Goal: Task Accomplishment & Management: Manage account settings

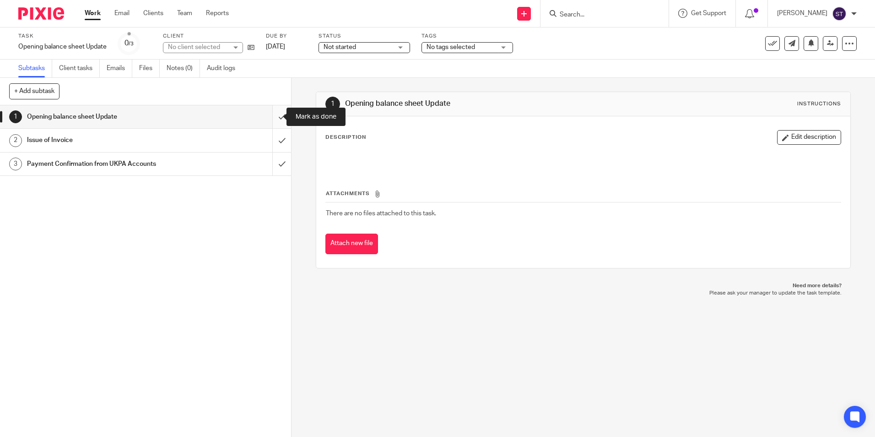
click at [273, 118] on input "submit" at bounding box center [145, 116] width 291 height 23
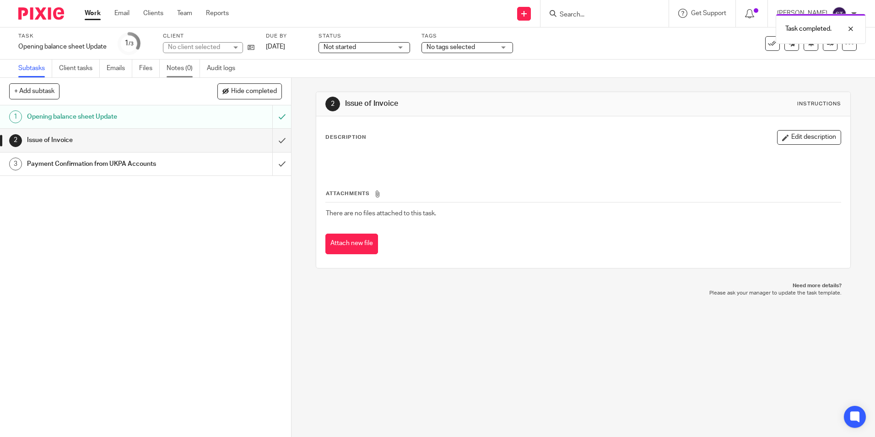
click at [190, 69] on link "Notes (0)" at bounding box center [183, 68] width 33 height 18
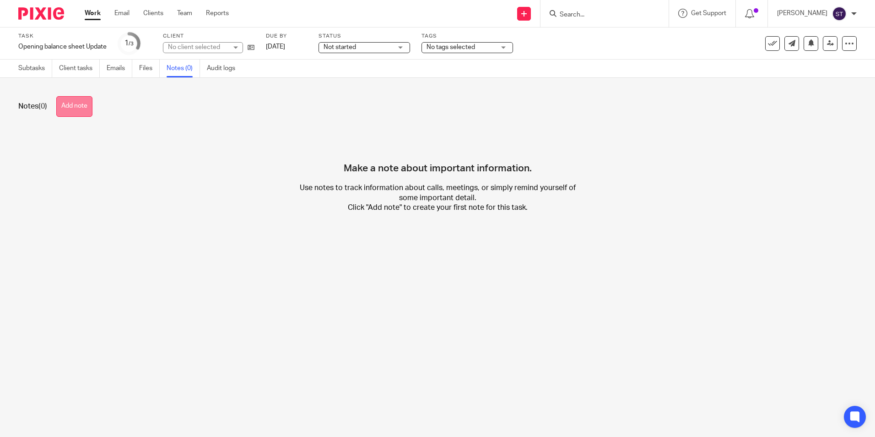
click at [72, 104] on button "Add note" at bounding box center [74, 106] width 36 height 21
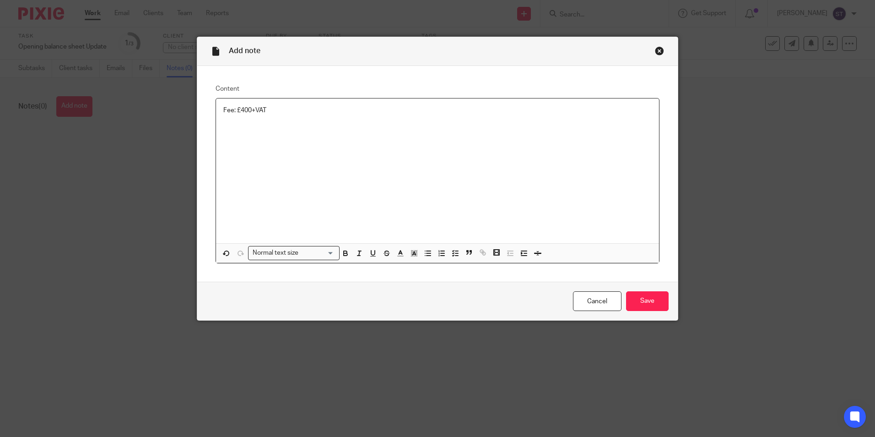
click at [314, 106] on p "Fee: £400+VAT" at bounding box center [437, 110] width 428 height 9
click at [640, 294] on input "Save" at bounding box center [647, 301] width 43 height 20
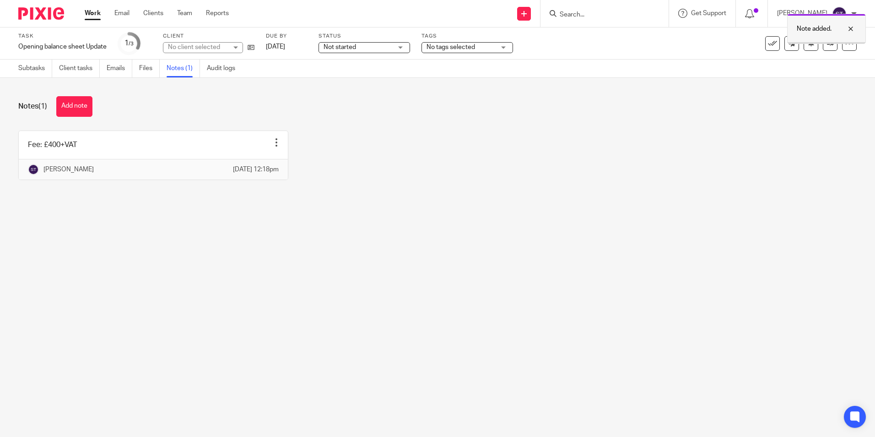
click at [852, 28] on div at bounding box center [844, 28] width 25 height 11
click at [27, 70] on link "Subtasks" at bounding box center [35, 68] width 34 height 18
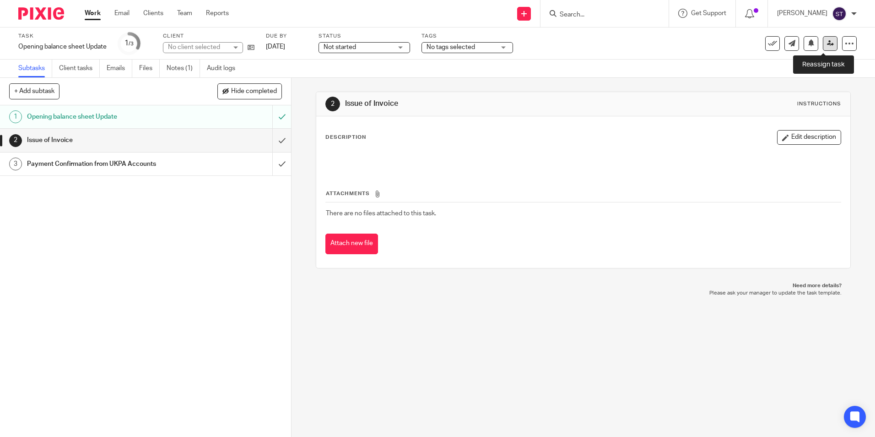
click at [827, 45] on icon at bounding box center [830, 43] width 7 height 7
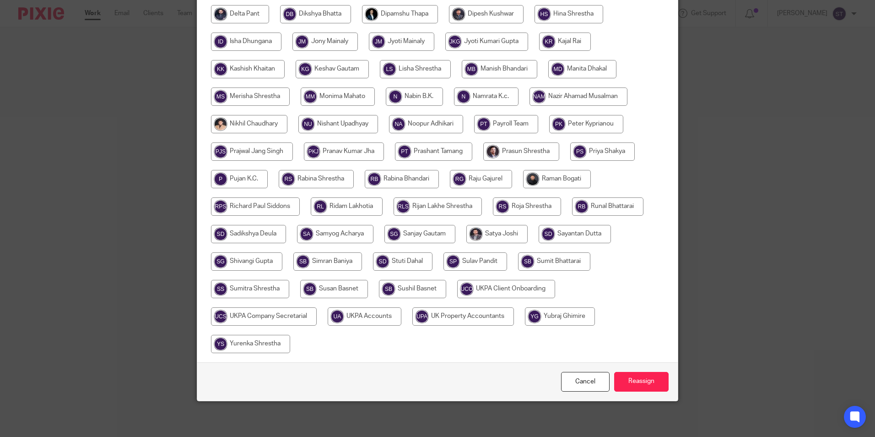
scroll to position [299, 0]
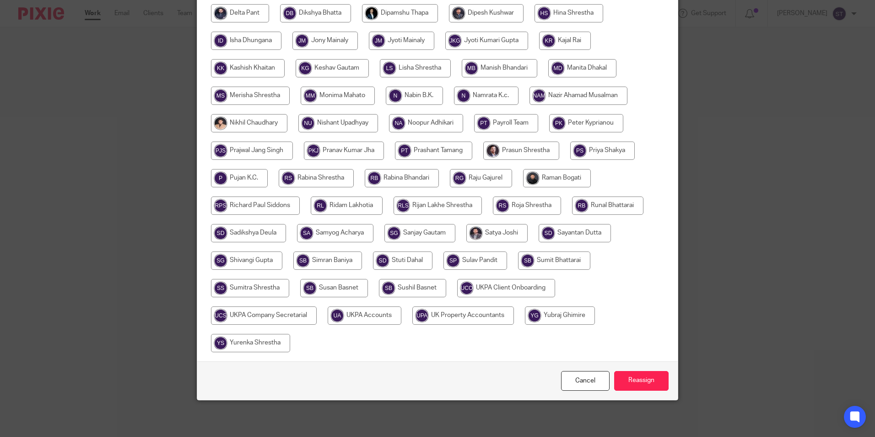
click at [359, 315] on input "radio" at bounding box center [365, 315] width 74 height 18
radio input "true"
click at [643, 381] on input "Reassign" at bounding box center [641, 381] width 54 height 20
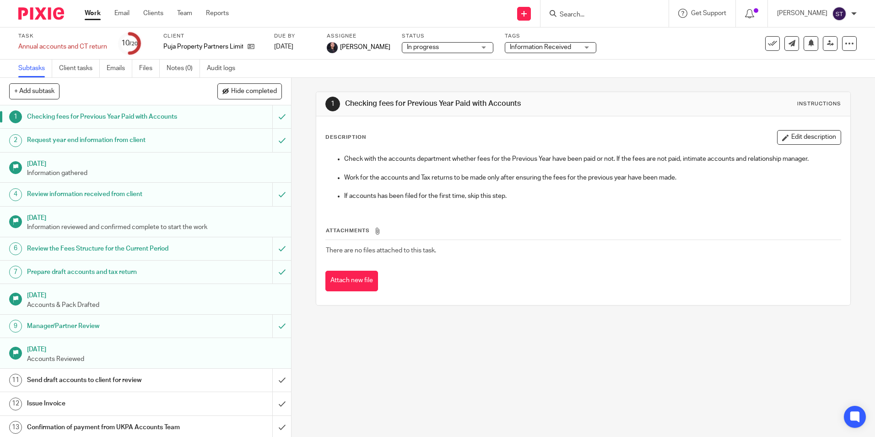
click at [568, 8] on form at bounding box center [607, 13] width 97 height 11
click at [565, 12] on input "Search" at bounding box center [600, 15] width 82 height 8
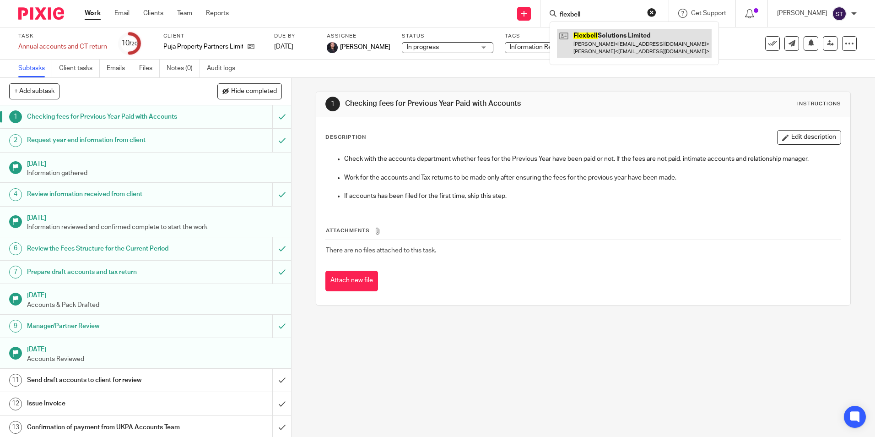
type input "flexbell"
click at [600, 35] on link at bounding box center [634, 43] width 155 height 28
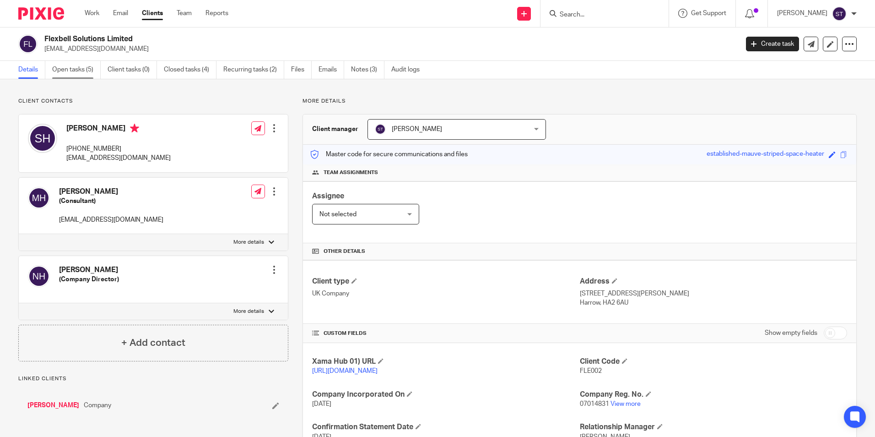
click at [84, 68] on link "Open tasks (5)" at bounding box center [76, 70] width 49 height 18
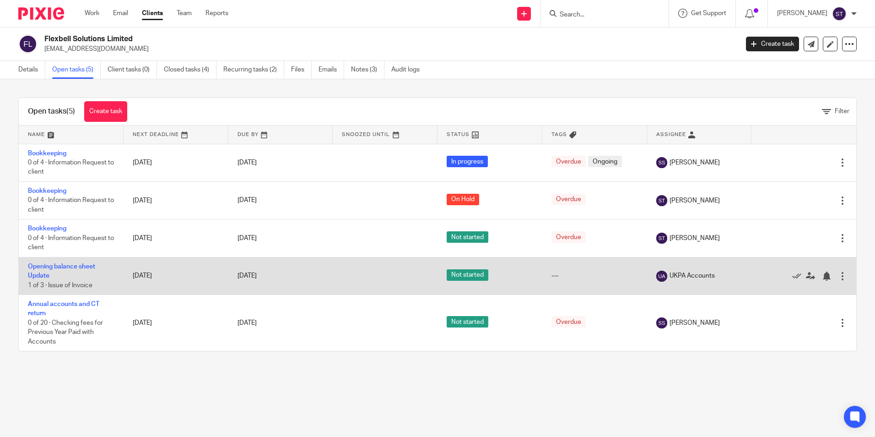
click at [71, 262] on td "Opening balance sheet Update 1 of 3 · Issue of Invoice" at bounding box center [71, 276] width 105 height 38
click at [39, 270] on td "Opening balance sheet Update 1 of 3 · Issue of Invoice" at bounding box center [71, 276] width 105 height 38
click at [49, 265] on link "Opening balance sheet Update" at bounding box center [61, 271] width 67 height 16
